Goal: Task Accomplishment & Management: Manage account settings

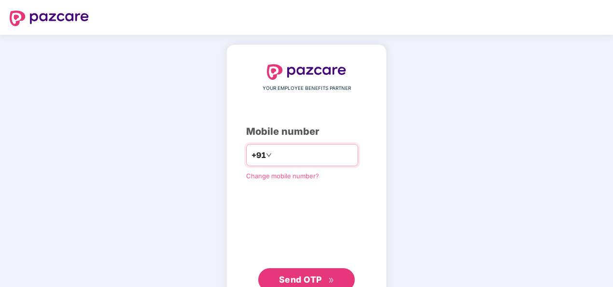
type input "**********"
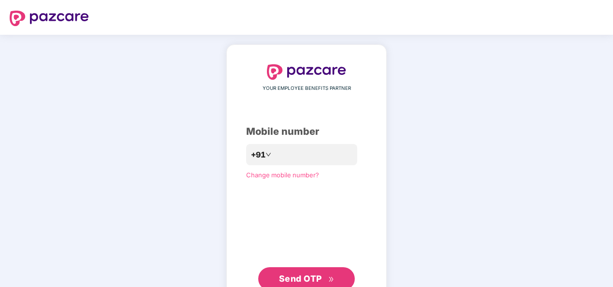
click at [259, 214] on div "**********" at bounding box center [306, 177] width 121 height 226
click at [306, 267] on button "Send OTP" at bounding box center [306, 278] width 97 height 23
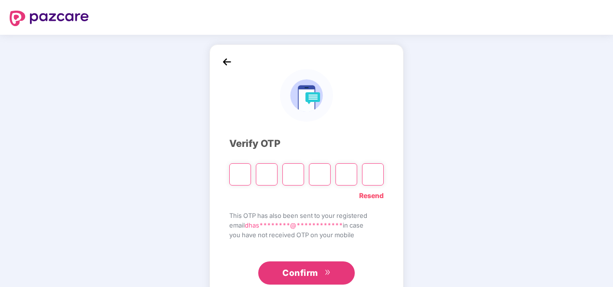
type input "*"
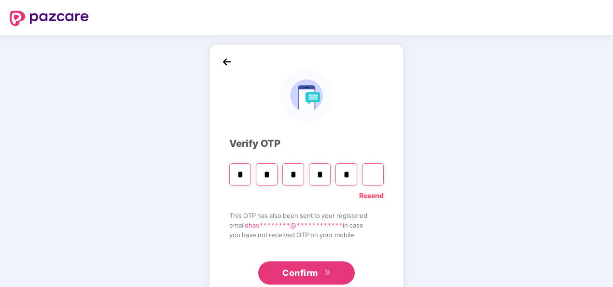
type input "*"
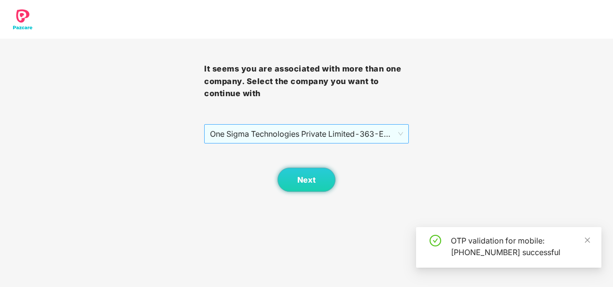
click at [325, 132] on span "One Sigma Technologies Private Limited - 363 - EMPLOYEE" at bounding box center [306, 134] width 193 height 18
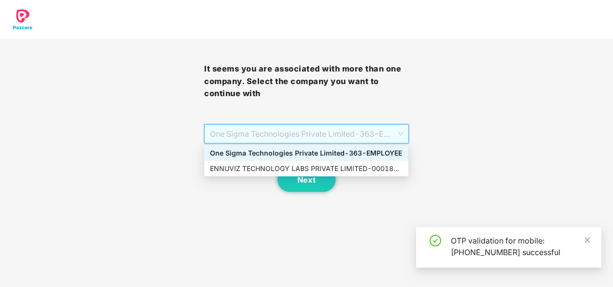
click at [305, 160] on div "One Sigma Technologies Private Limited - 363 - EMPLOYEE" at bounding box center [306, 152] width 204 height 15
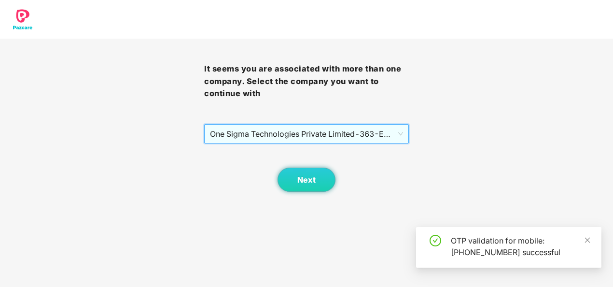
click at [311, 136] on span "One Sigma Technologies Private Limited - 363 - EMPLOYEE" at bounding box center [306, 134] width 193 height 18
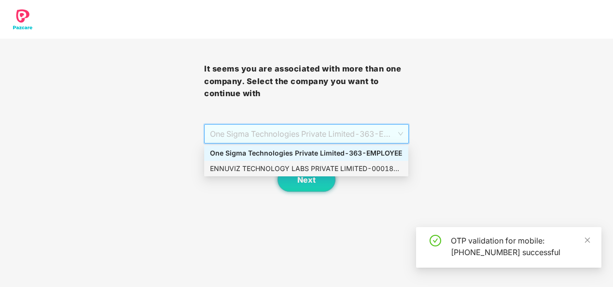
click at [300, 169] on div "ENNUVIZ TECHNOLOGY LABS PRIVATE LIMITED - 000187 - ADMIN" at bounding box center [306, 168] width 193 height 11
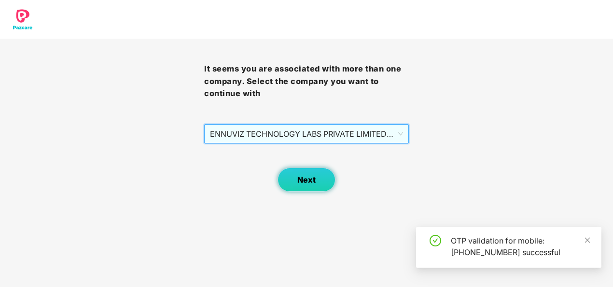
click at [306, 180] on span "Next" at bounding box center [307, 179] width 18 height 9
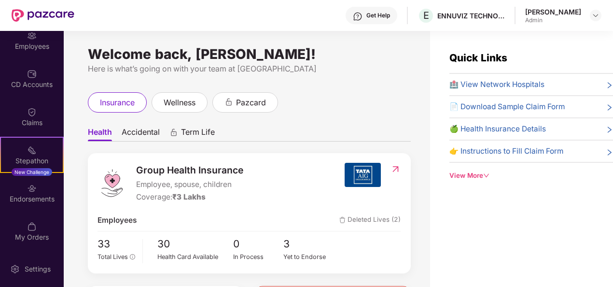
click at [480, 168] on div "Quick Links 🏥 View Network Hospitals 📄 Download Sample Claim Form 🍏 Health Insu…" at bounding box center [532, 115] width 164 height 130
click at [476, 172] on div "View More" at bounding box center [532, 176] width 164 height 10
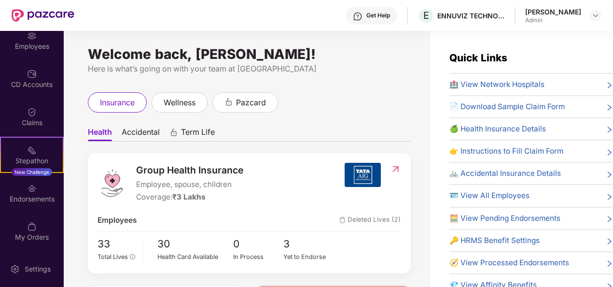
click at [391, 10] on div "Get Help" at bounding box center [372, 15] width 52 height 17
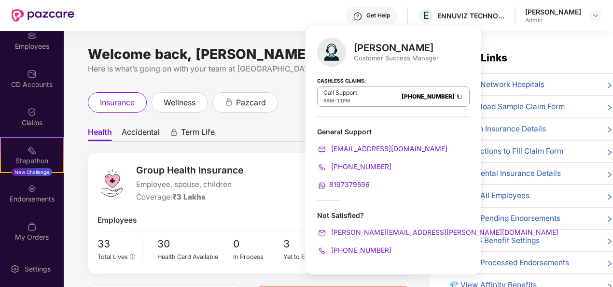
click at [456, 98] on img at bounding box center [460, 96] width 8 height 8
click at [289, 81] on div "Welcome back, [PERSON_NAME]! Here is what’s going on with your team at Pazcare …" at bounding box center [247, 165] width 367 height 268
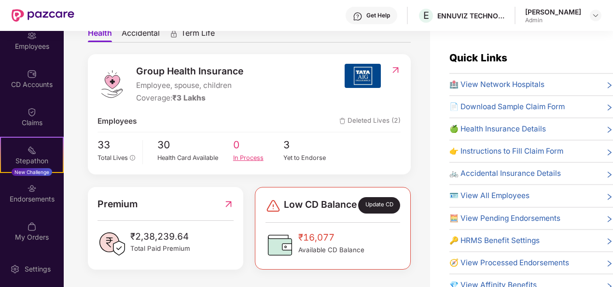
scroll to position [106, 0]
click at [298, 153] on div "Yet to Endorse" at bounding box center [309, 158] width 51 height 10
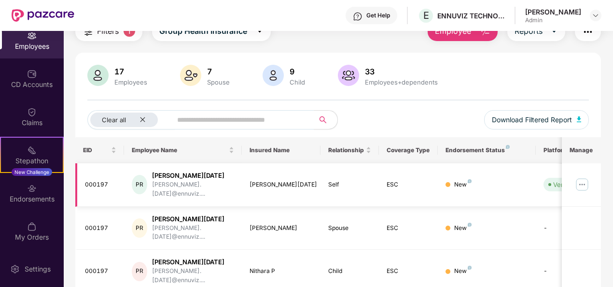
scroll to position [0, 100]
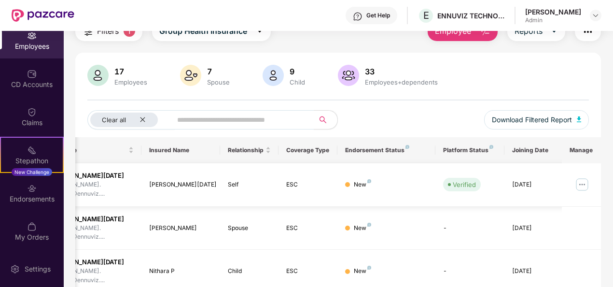
click at [583, 180] on img at bounding box center [582, 184] width 15 height 15
click at [439, 114] on div "Clear all Download Filtered Report" at bounding box center [338, 123] width 502 height 27
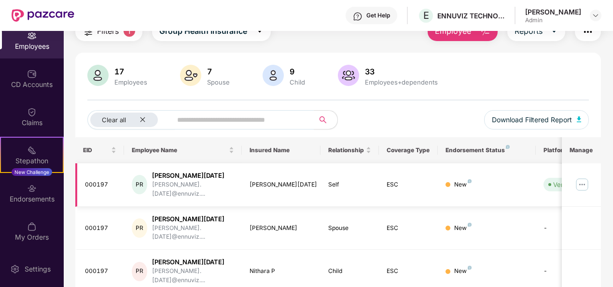
scroll to position [0, 0]
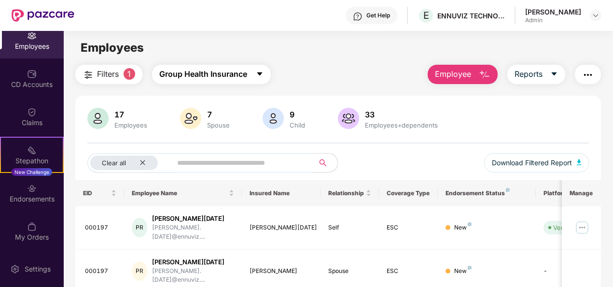
click at [250, 72] on button "Group Health Insurance" at bounding box center [211, 74] width 119 height 19
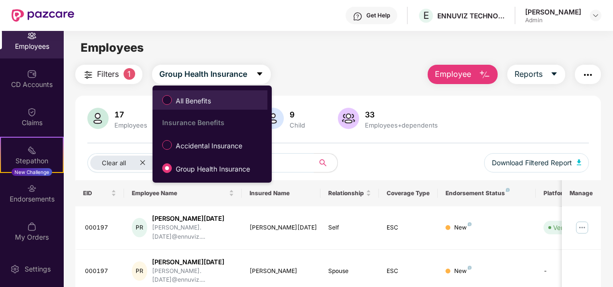
click at [196, 107] on label "All Benefits" at bounding box center [188, 100] width 62 height 16
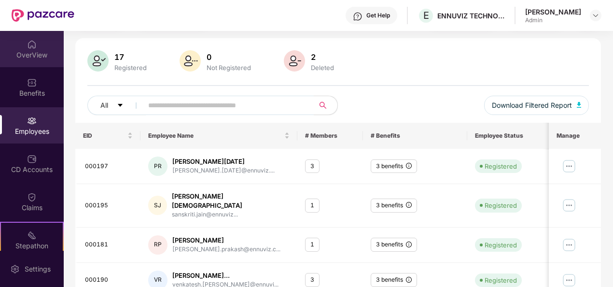
click at [39, 44] on div "OverView" at bounding box center [32, 49] width 64 height 36
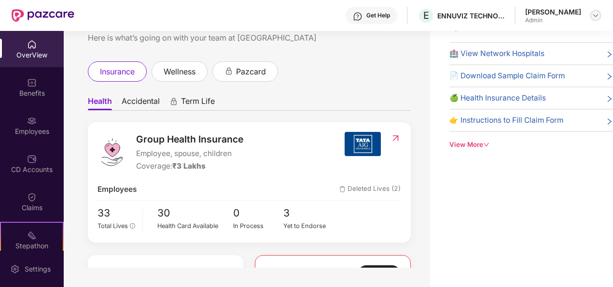
click at [597, 12] on img at bounding box center [596, 16] width 8 height 8
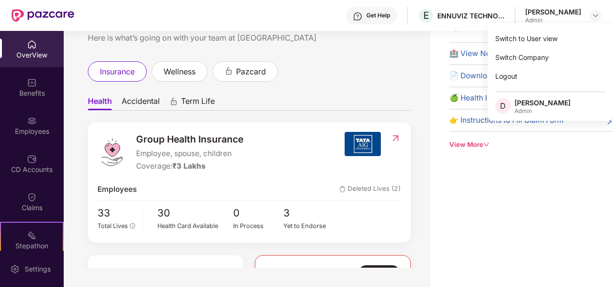
click at [529, 103] on div "[PERSON_NAME]" at bounding box center [543, 102] width 56 height 9
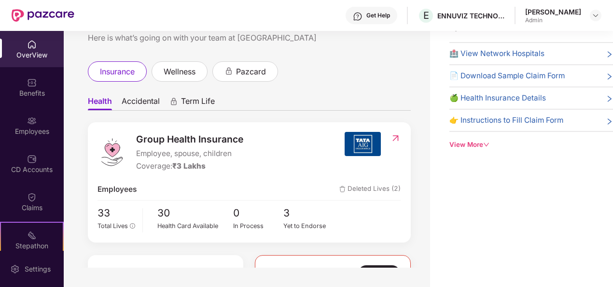
click at [601, 11] on div at bounding box center [596, 16] width 12 height 12
click at [597, 14] on img at bounding box center [596, 16] width 8 height 8
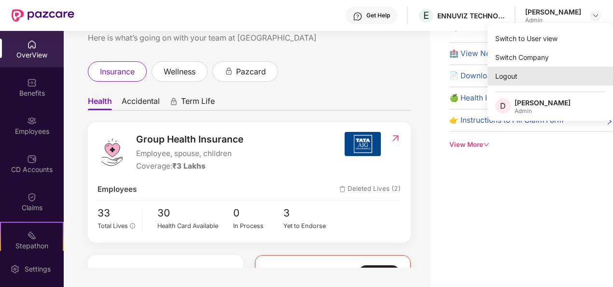
click at [514, 83] on div "Logout" at bounding box center [551, 76] width 126 height 19
